Goal: Information Seeking & Learning: Learn about a topic

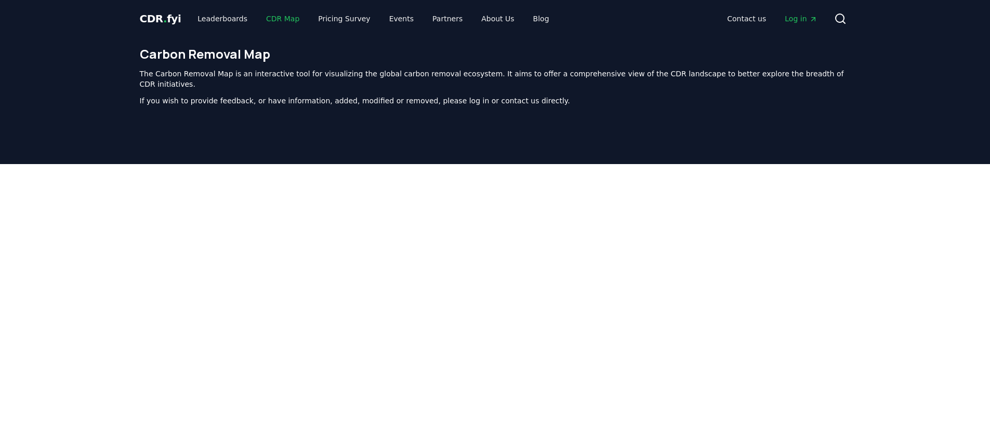
click at [261, 17] on link "CDR Map" at bounding box center [283, 18] width 50 height 19
click at [353, 19] on link "Pricing Survey" at bounding box center [344, 18] width 69 height 19
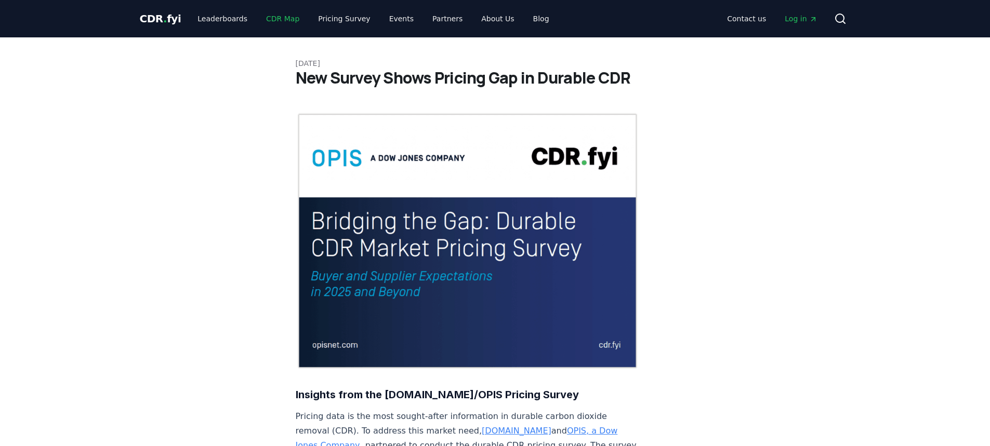
click at [284, 17] on link "CDR Map" at bounding box center [283, 18] width 50 height 19
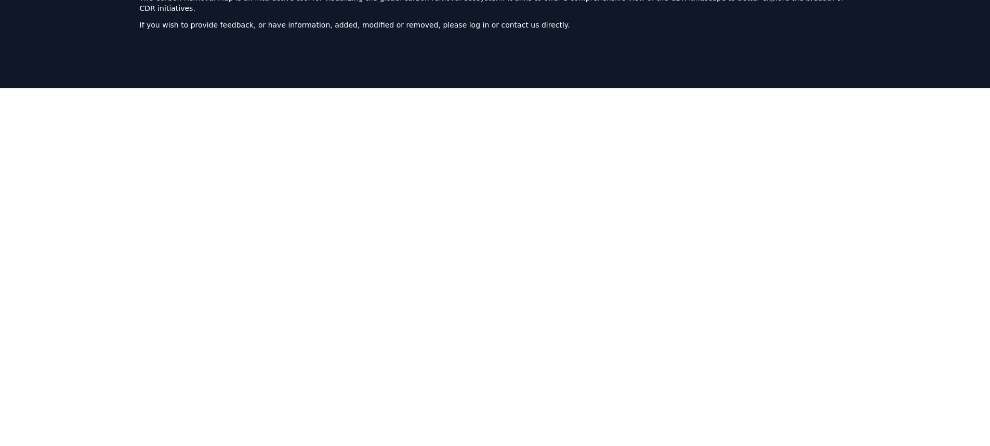
scroll to position [52, 0]
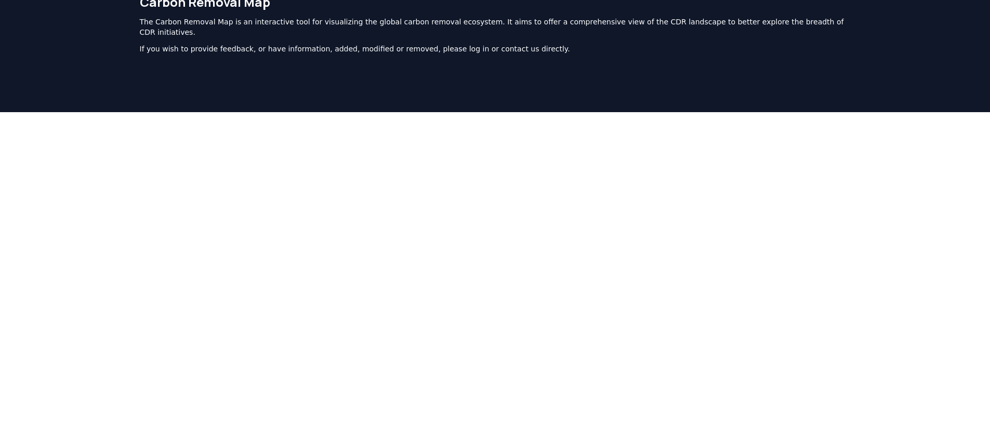
click at [893, 196] on div at bounding box center [495, 335] width 990 height 446
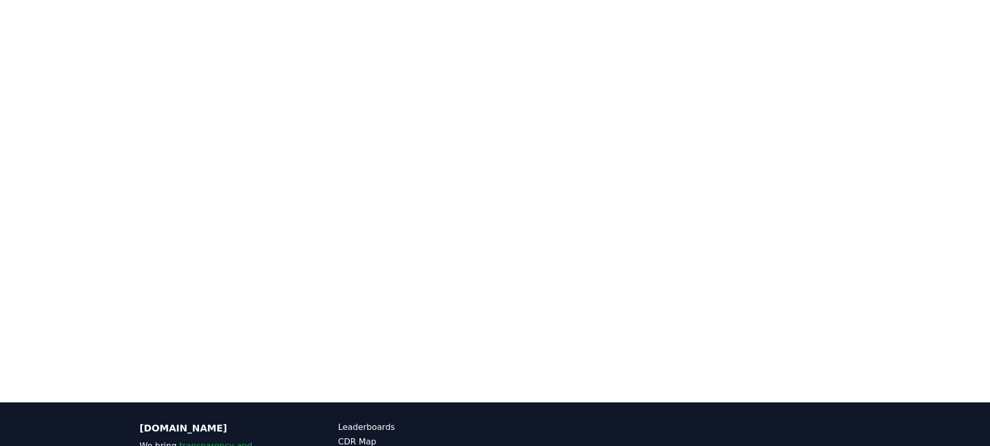
scroll to position [312, 0]
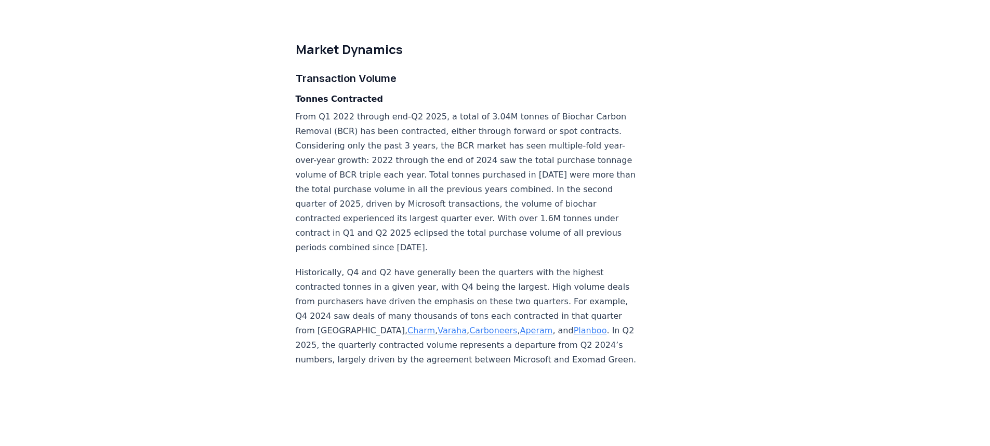
scroll to position [2545, 0]
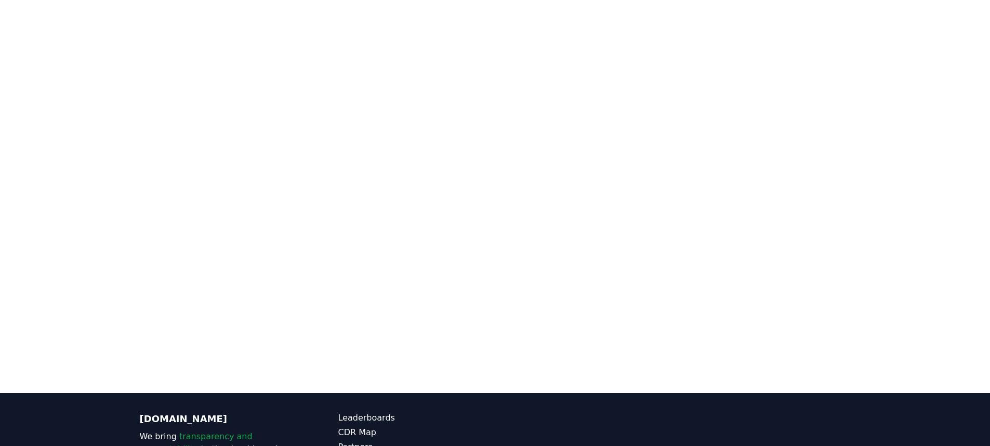
scroll to position [216, 0]
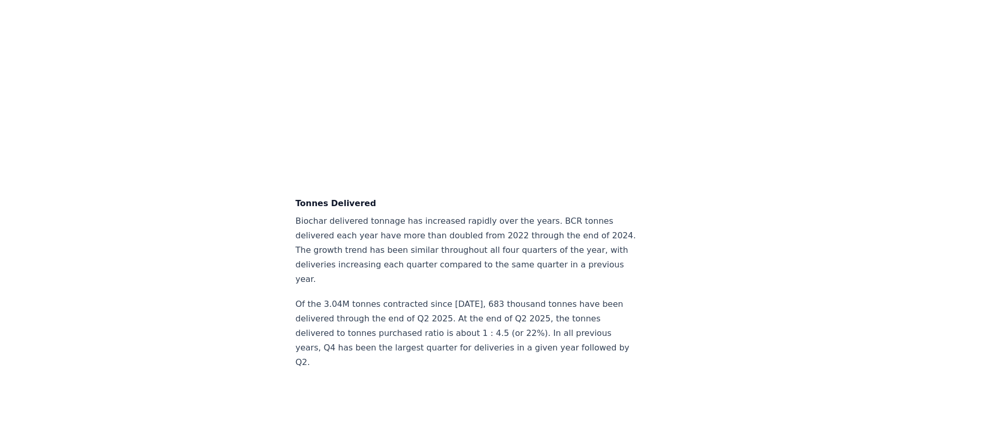
scroll to position [2976, 0]
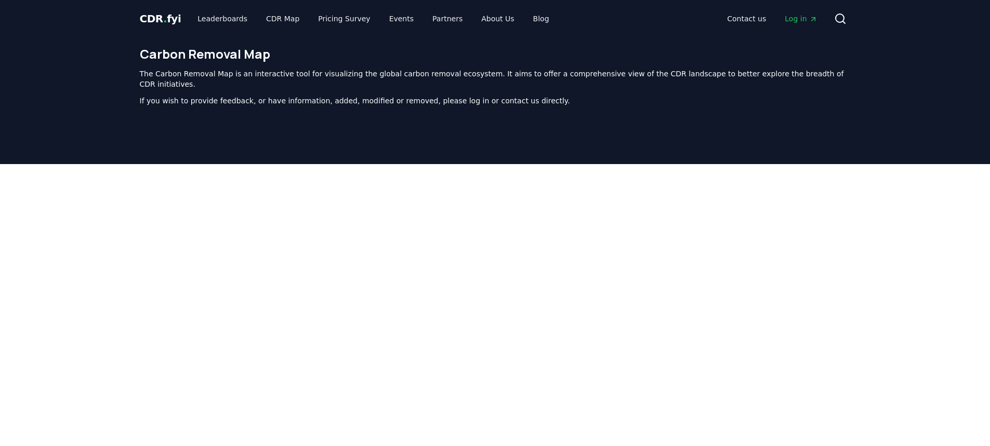
click at [126, 227] on div at bounding box center [495, 387] width 990 height 446
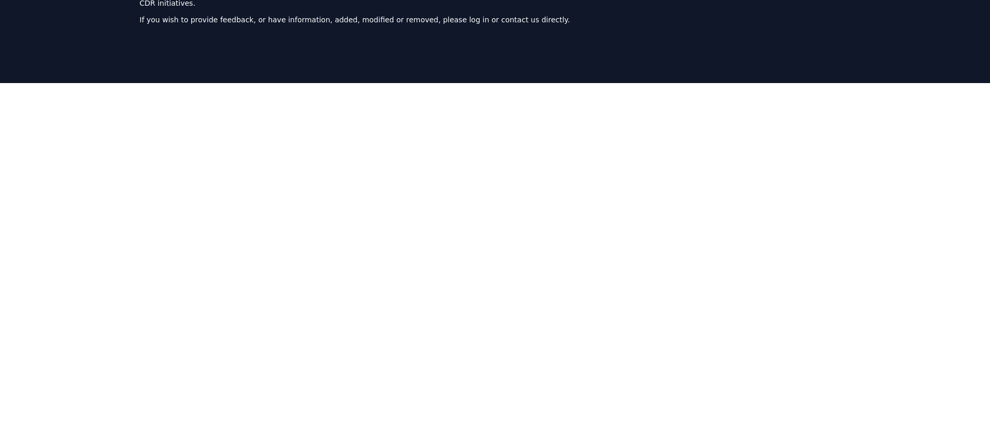
scroll to position [104, 0]
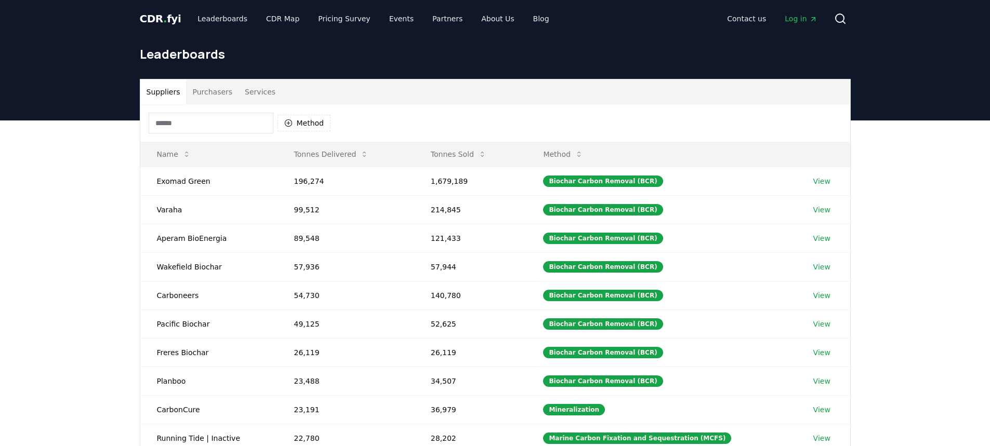
scroll to position [52, 0]
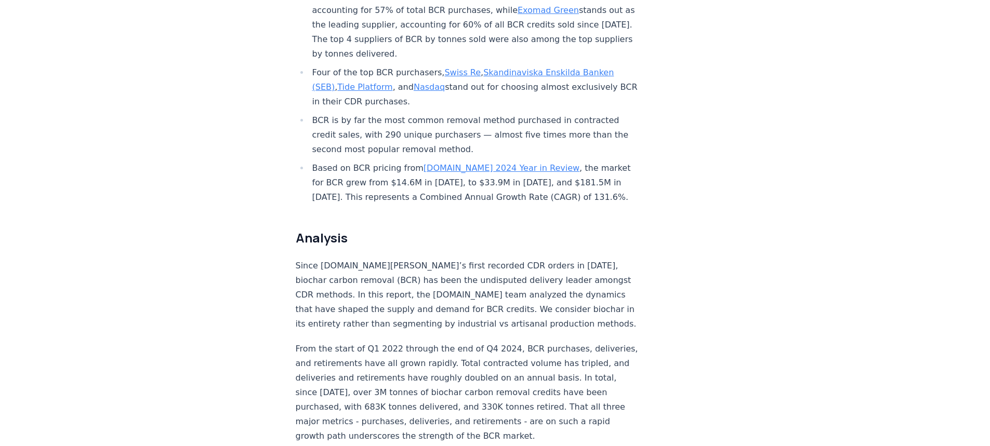
scroll to position [106, 0]
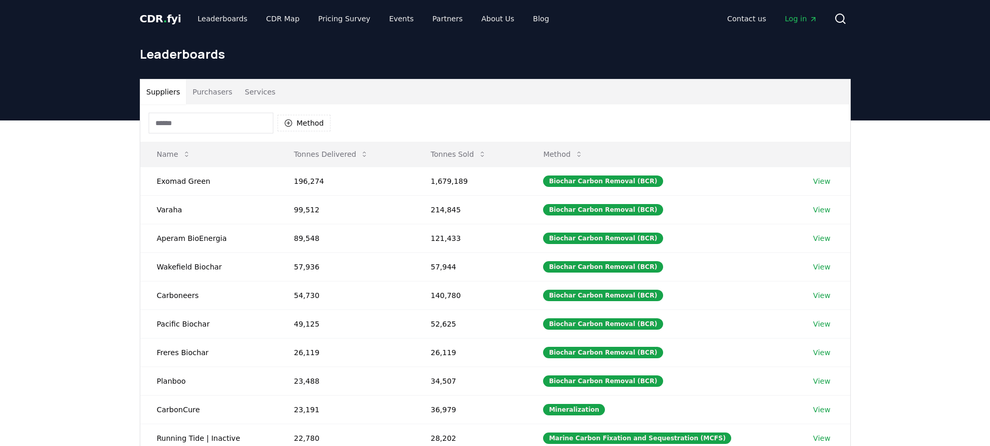
scroll to position [52, 0]
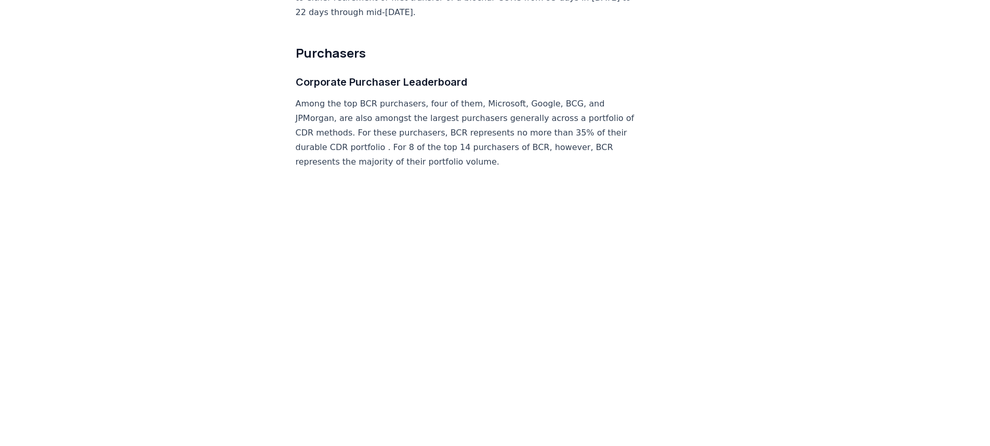
scroll to position [4229, 0]
